Goal: Navigation & Orientation: Find specific page/section

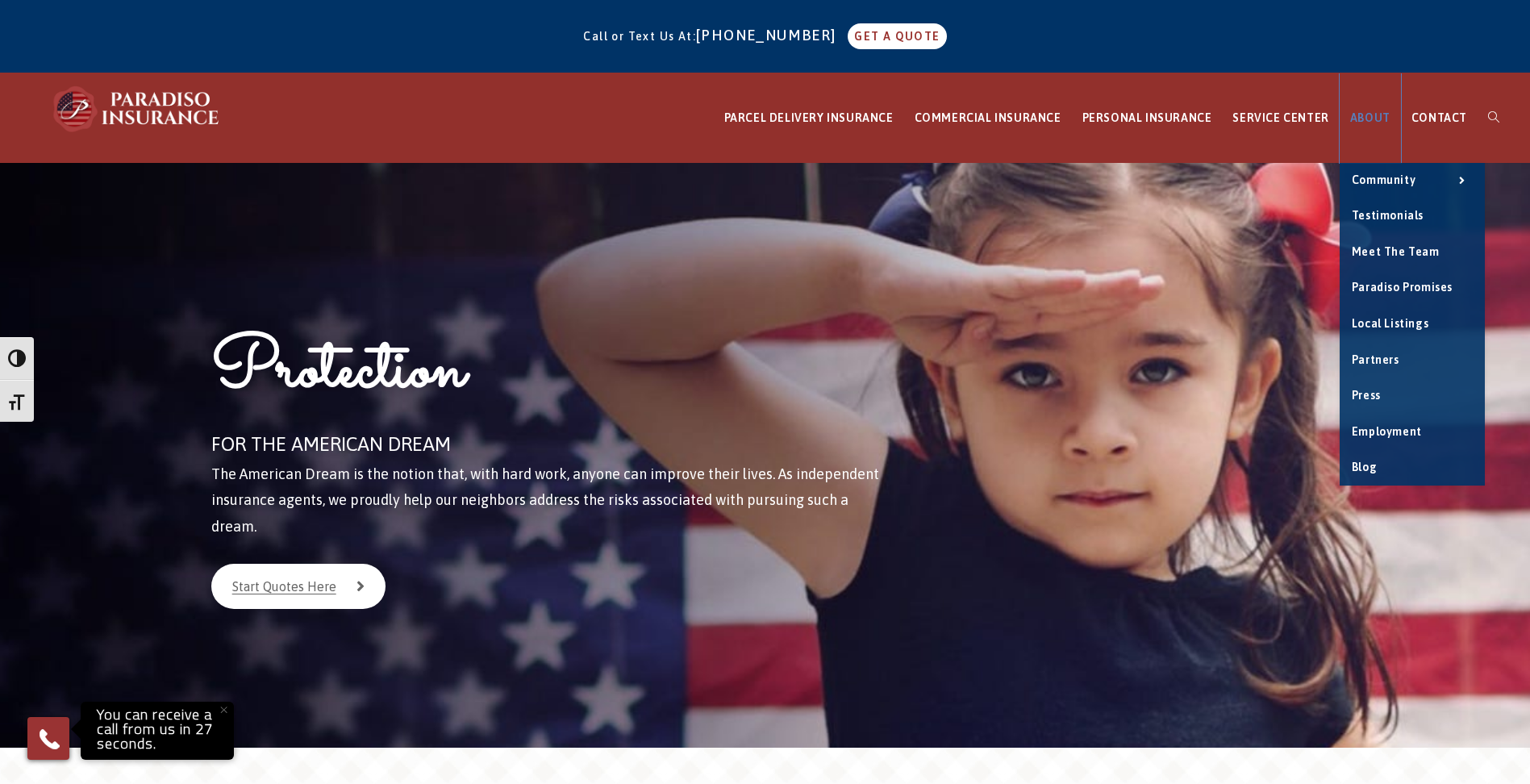
click at [1373, 123] on span "ABOUT" at bounding box center [1370, 117] width 40 height 13
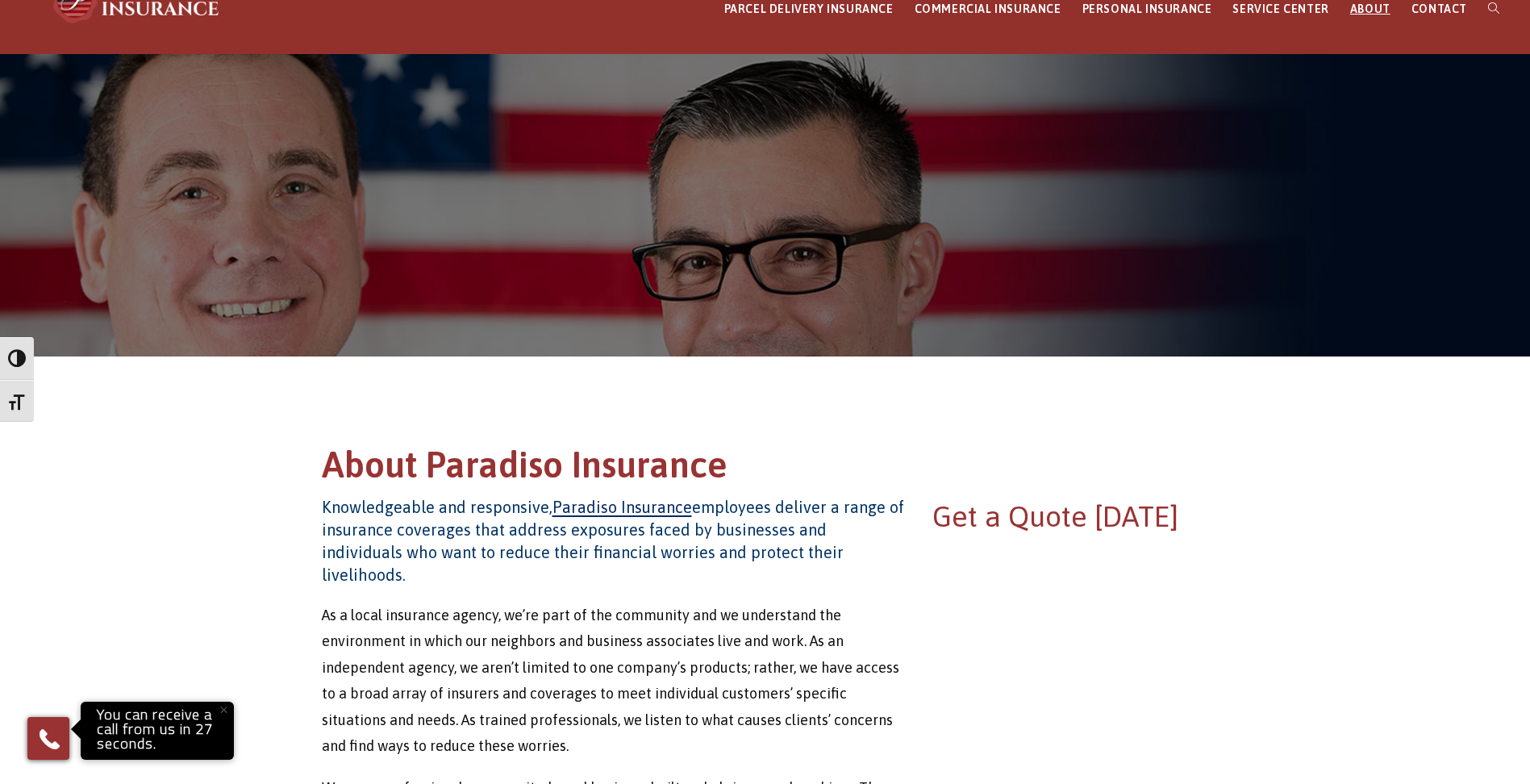
scroll to position [120, 0]
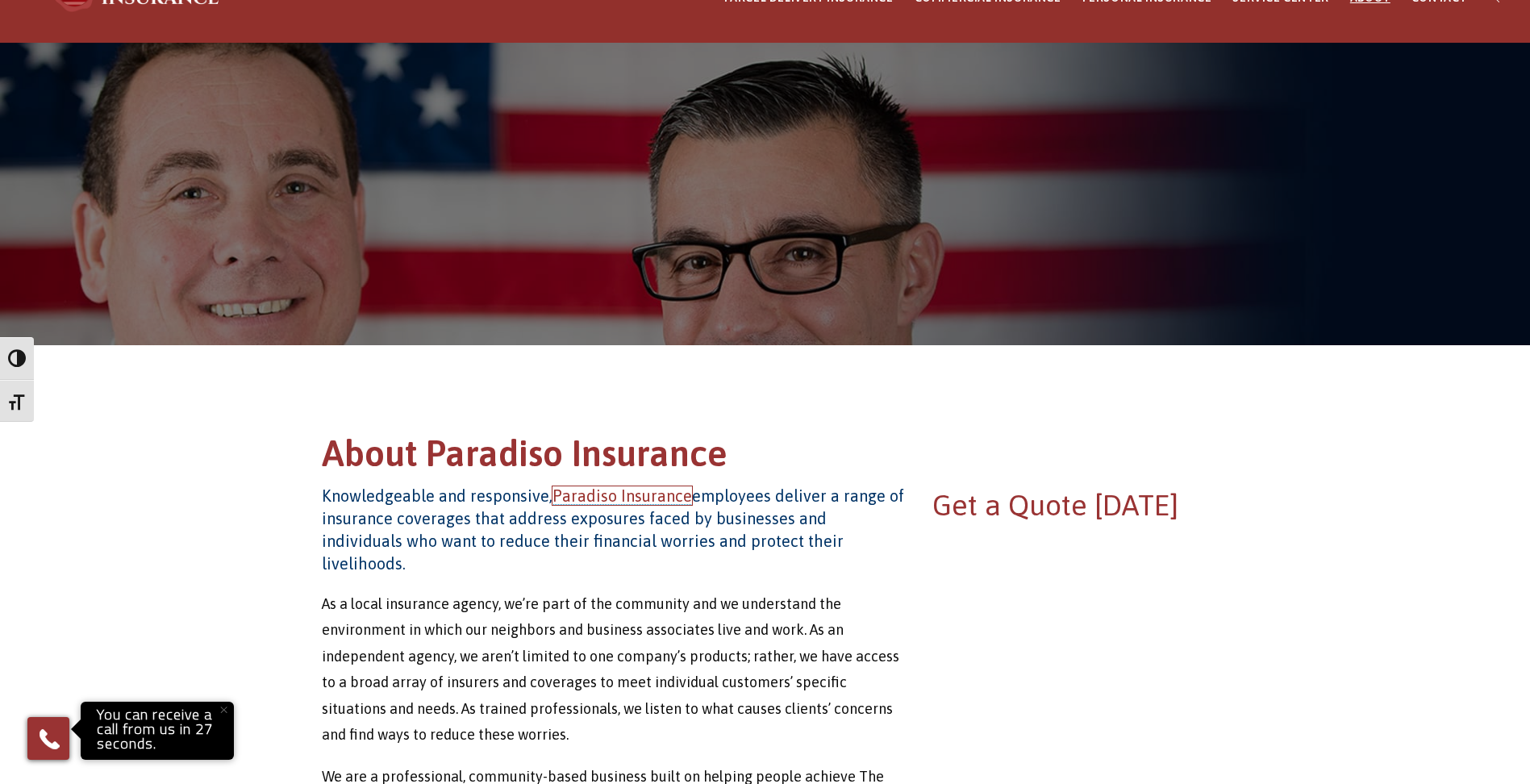
click at [580, 494] on link "Paradiso Insurance" at bounding box center [622, 495] width 140 height 18
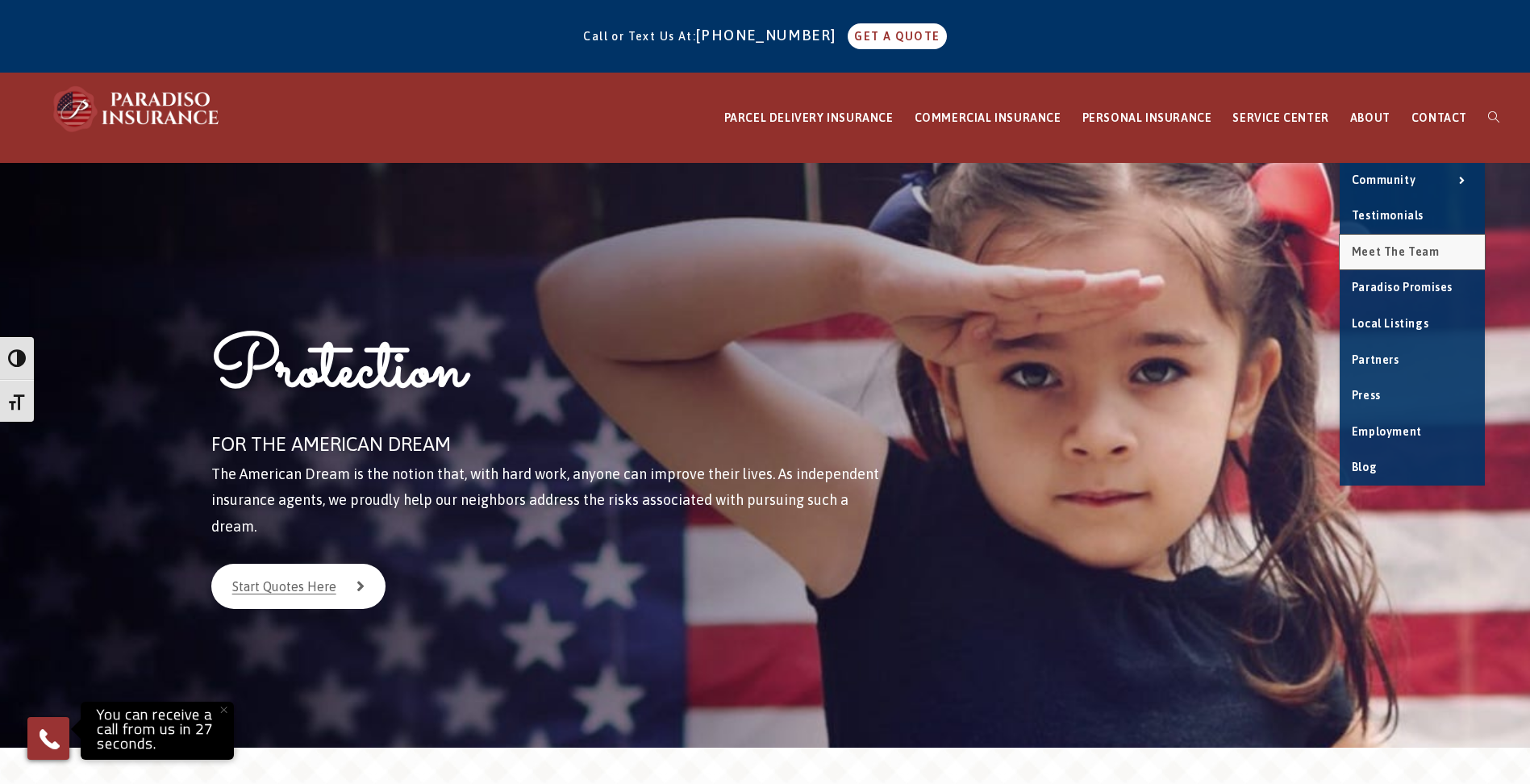
click at [1384, 245] on span "Meet the Team" at bounding box center [1395, 251] width 88 height 13
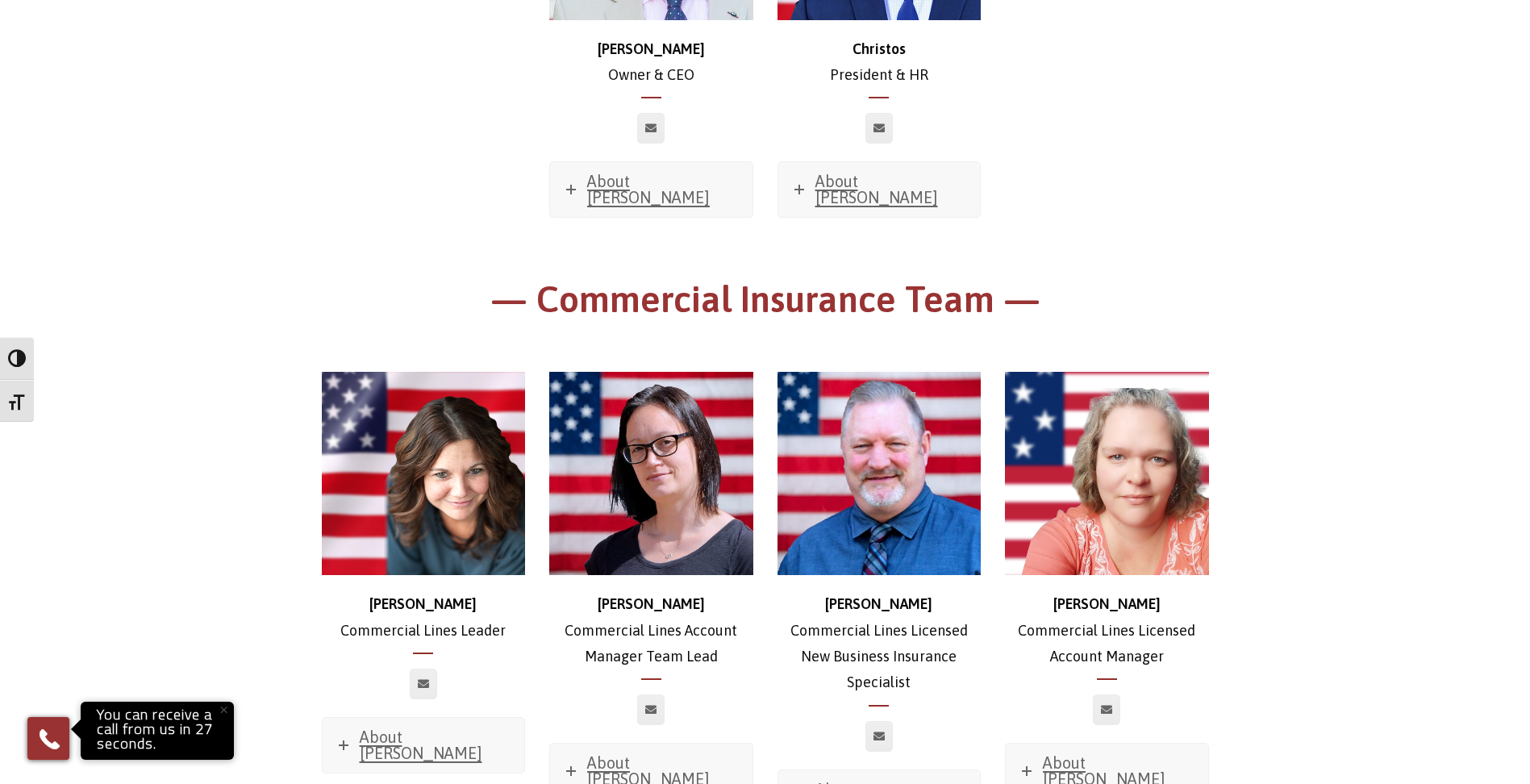
scroll to position [634, 0]
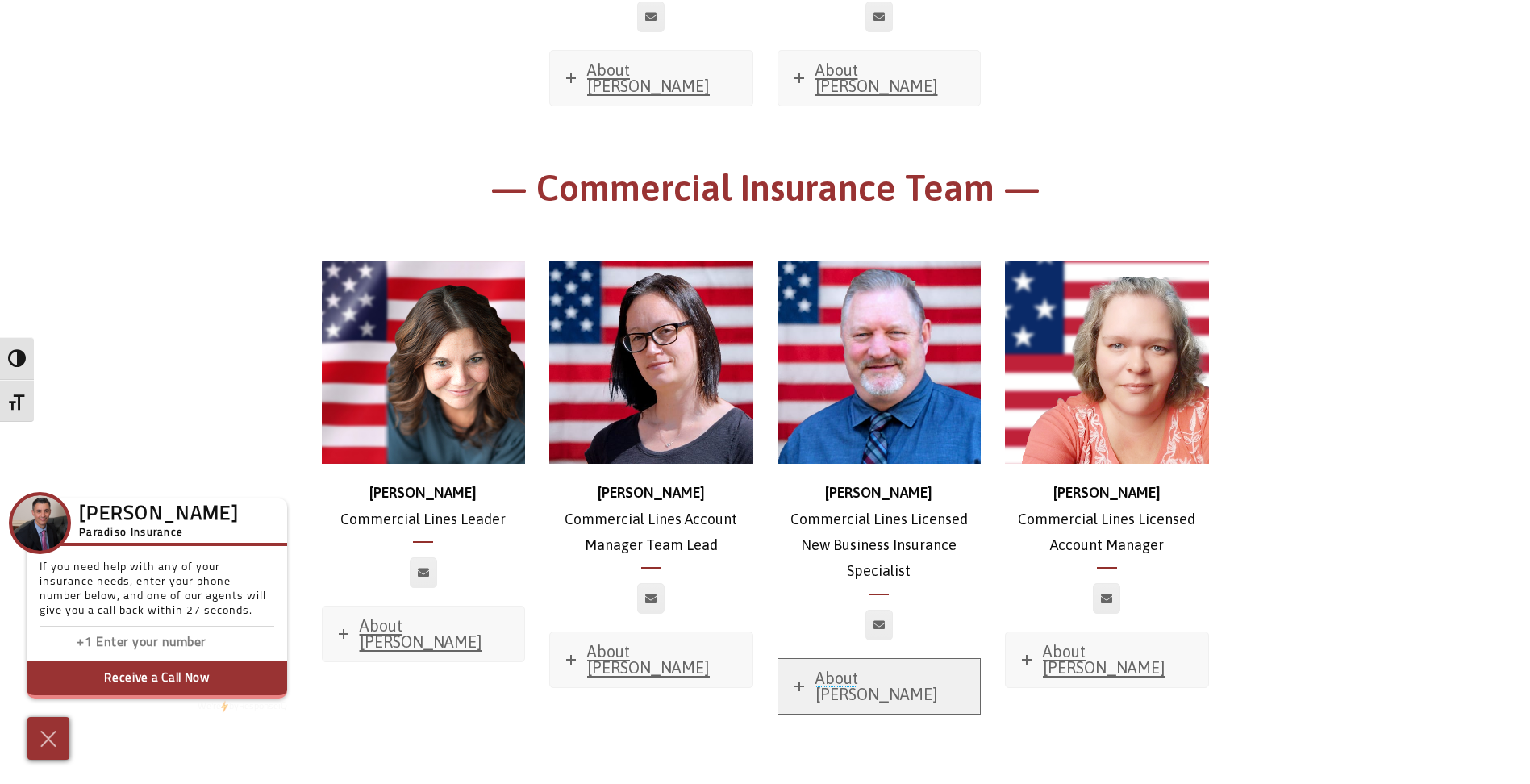
click at [872, 669] on span "About Ross" at bounding box center [876, 686] width 122 height 35
